Goal: Task Accomplishment & Management: Manage account settings

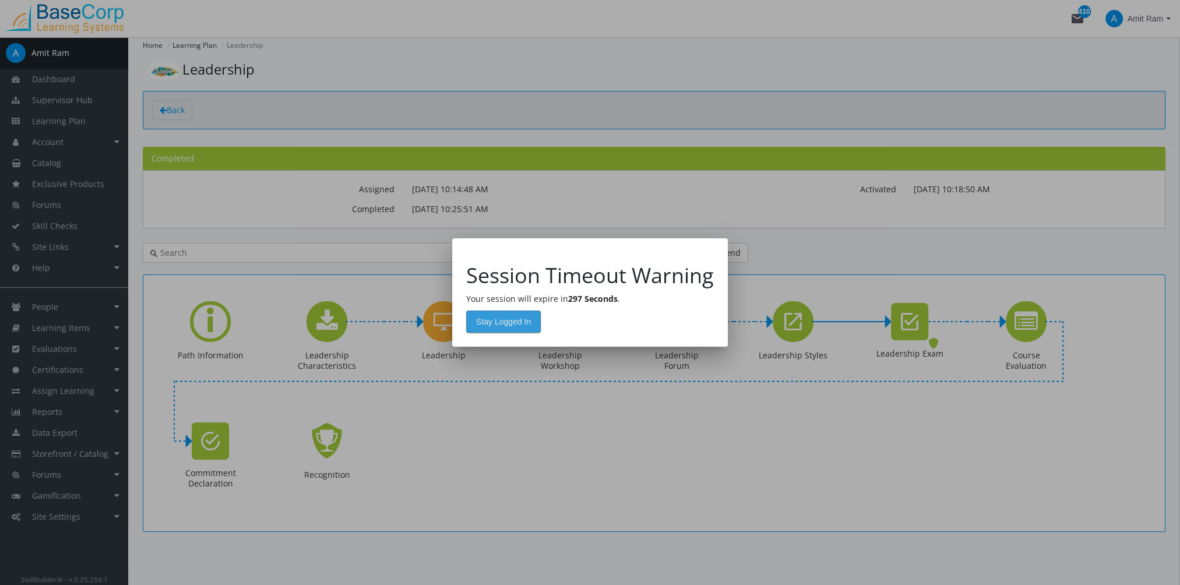
click at [532, 326] on button "Stay Logged In" at bounding box center [503, 322] width 75 height 22
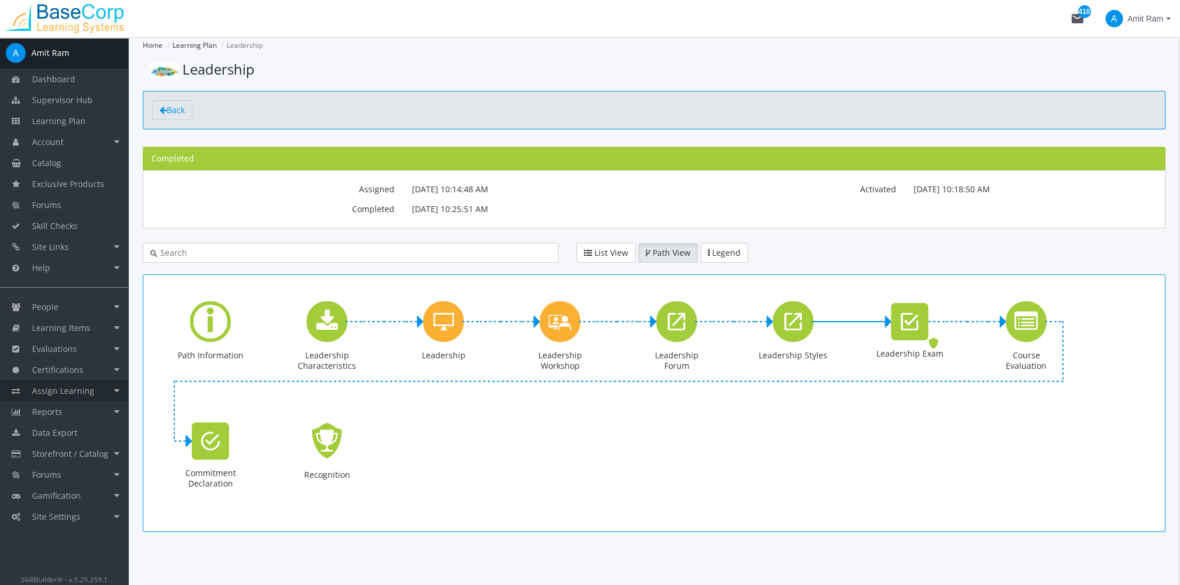
click at [72, 401] on link "Assign Learning" at bounding box center [64, 391] width 128 height 21
click at [75, 450] on link "Path to Learner Assignments" at bounding box center [72, 450] width 111 height 33
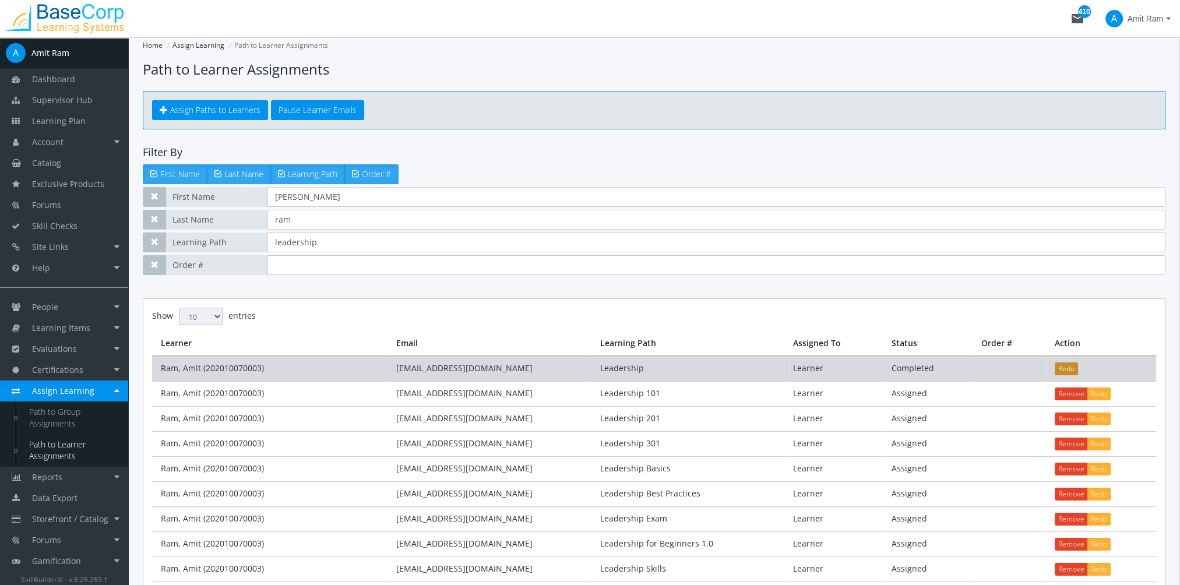
click at [1064, 372] on button "Redo" at bounding box center [1066, 369] width 23 height 13
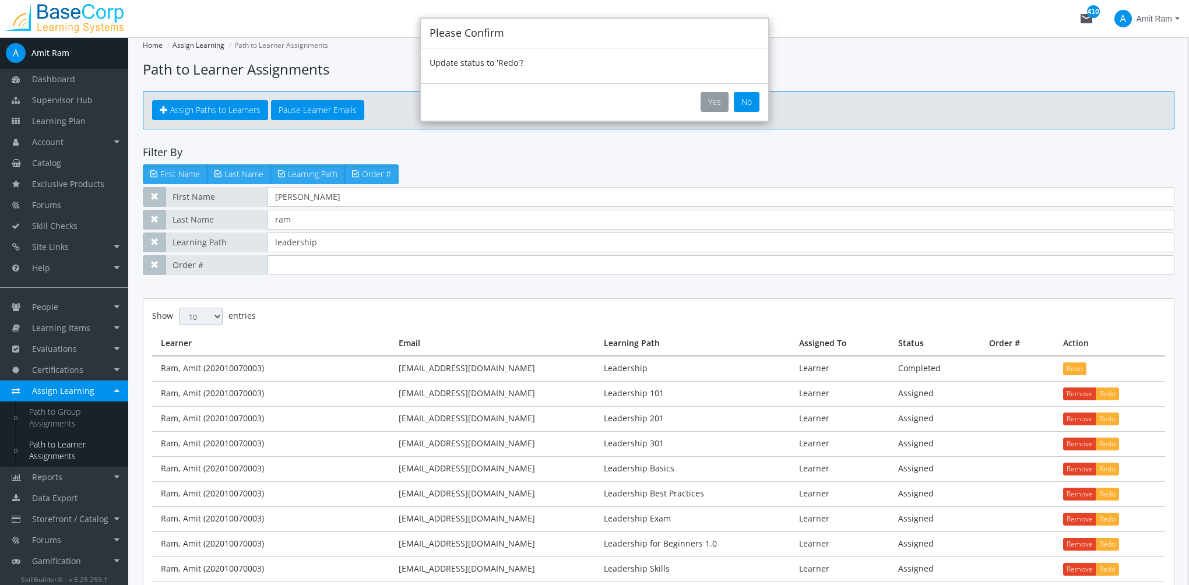
click at [718, 101] on button "Yes" at bounding box center [715, 102] width 28 height 20
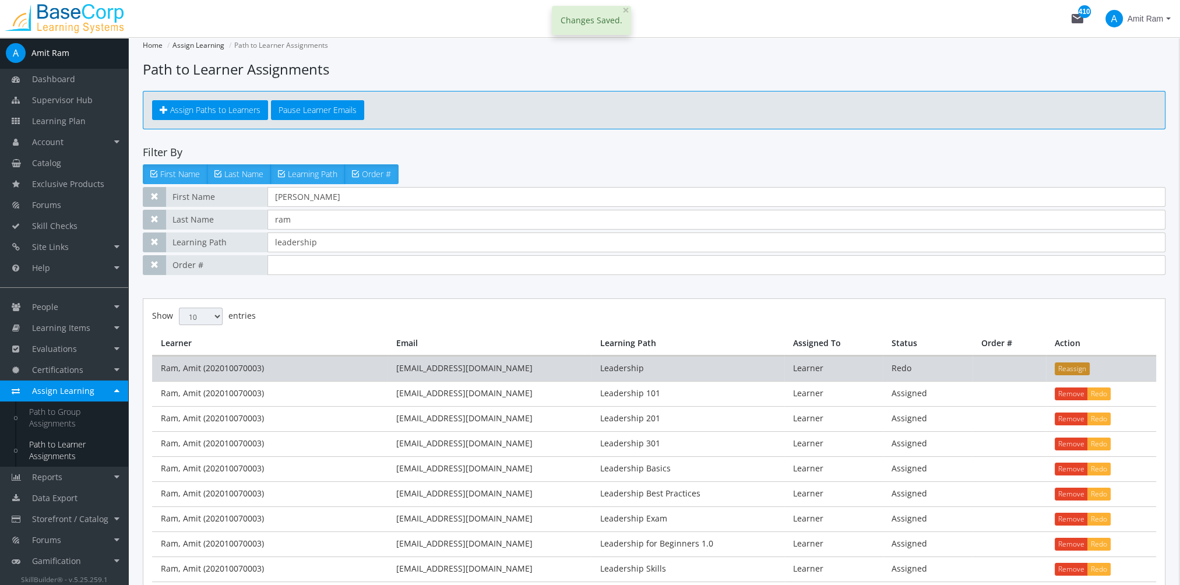
click at [1072, 364] on button "Reassign" at bounding box center [1072, 369] width 35 height 13
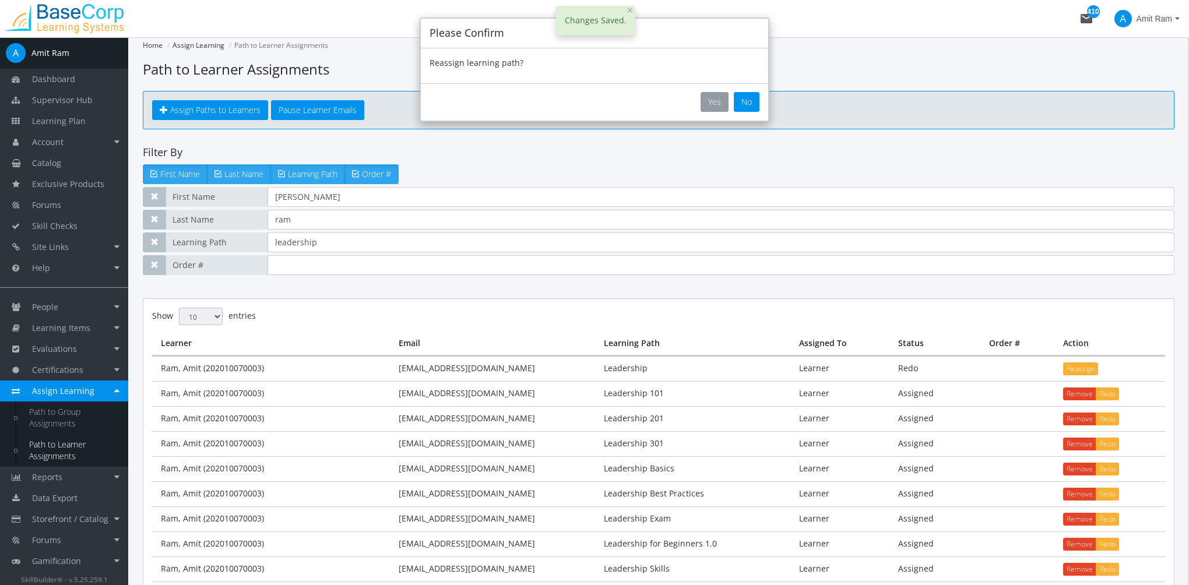
click at [709, 100] on button "Yes" at bounding box center [715, 102] width 28 height 20
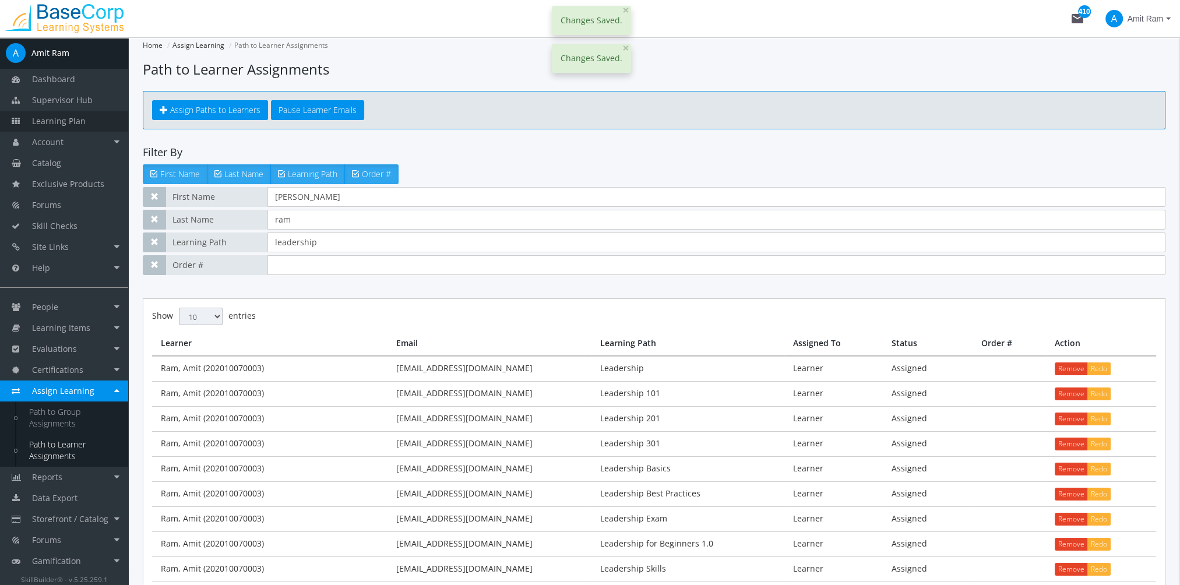
click at [84, 123] on link "Learning Plan" at bounding box center [64, 121] width 128 height 21
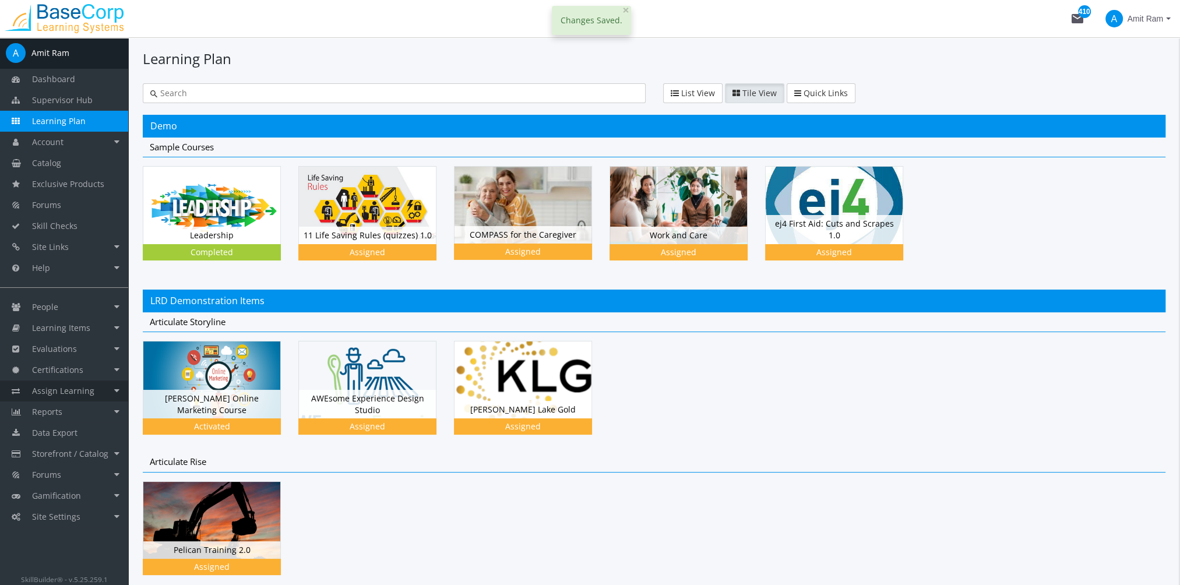
click at [72, 388] on span "Assign Learning" at bounding box center [63, 390] width 62 height 11
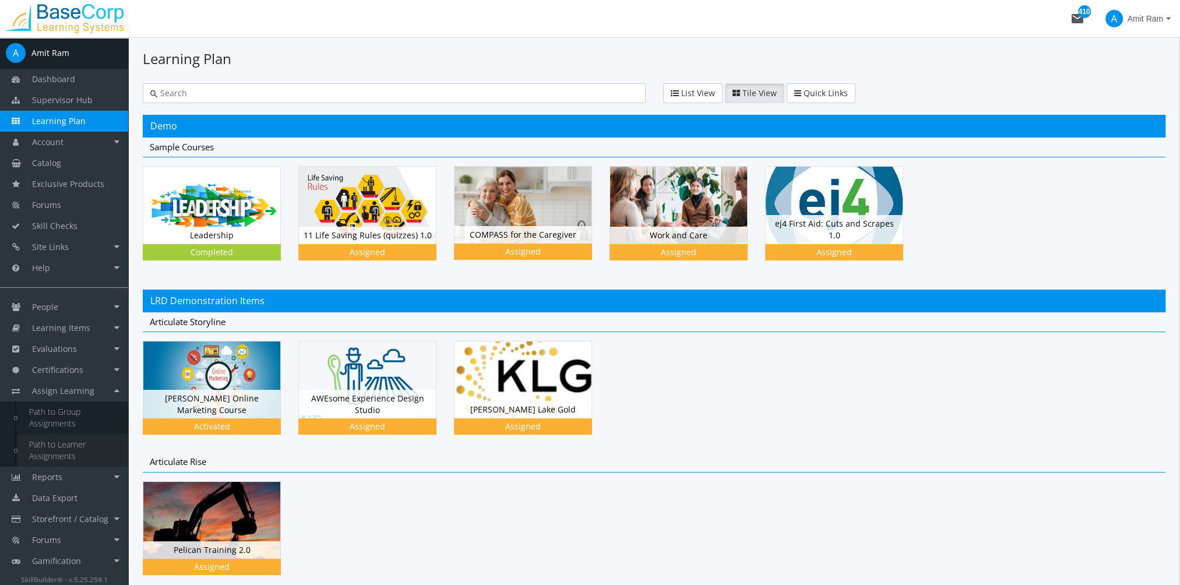
click at [72, 441] on link "Path to Learner Assignments" at bounding box center [72, 450] width 111 height 33
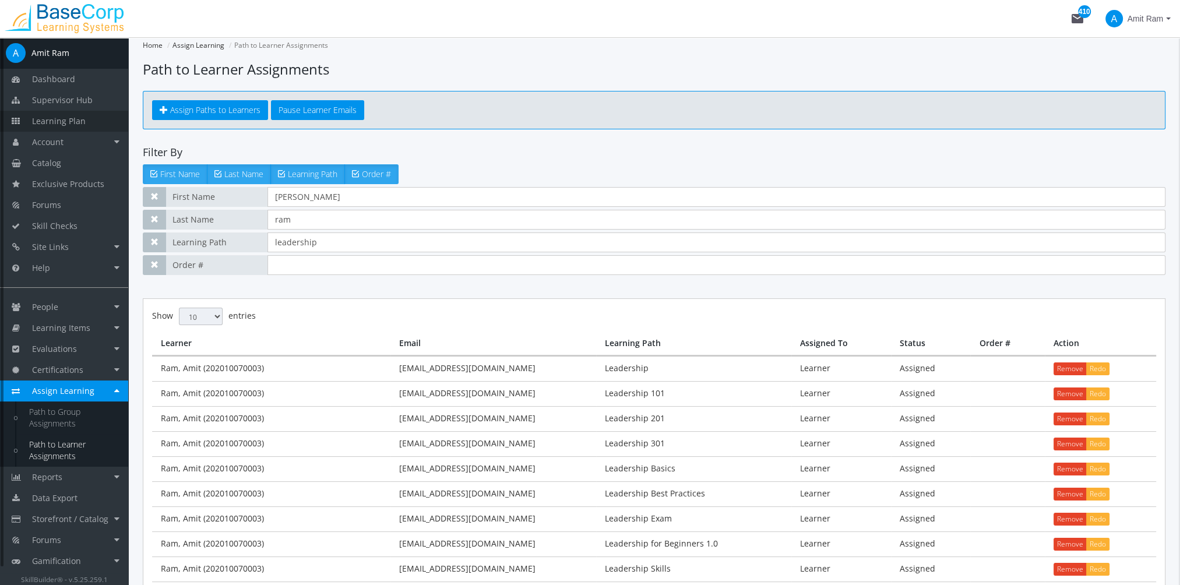
click at [71, 121] on span "Learning Plan" at bounding box center [59, 120] width 54 height 11
